Goal: Task Accomplishment & Management: Manage account settings

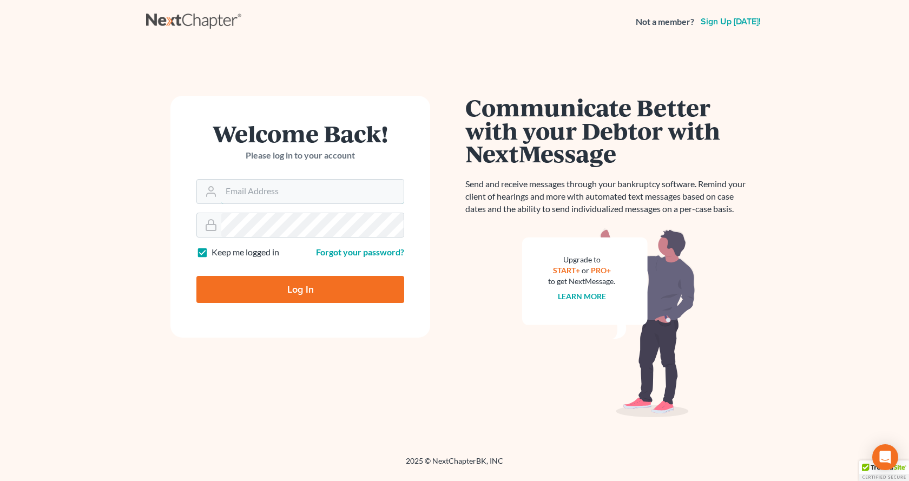
type input "[EMAIL_ADDRESS][DOMAIN_NAME]"
click at [284, 288] on input "Log In" at bounding box center [300, 289] width 208 height 27
type input "Thinking..."
